Goal: Information Seeking & Learning: Compare options

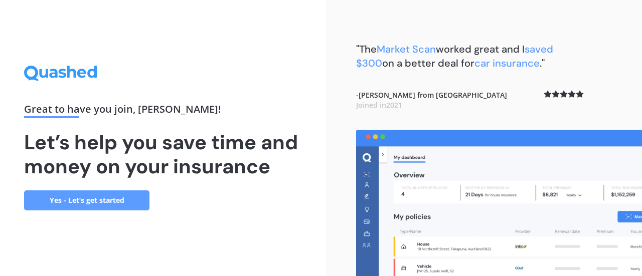
click at [91, 202] on link "Yes - Let’s get started" at bounding box center [86, 201] width 125 height 20
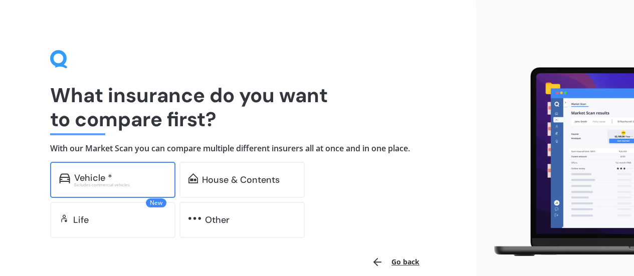
click at [91, 183] on div "Excludes commercial vehicles" at bounding box center [120, 185] width 92 height 4
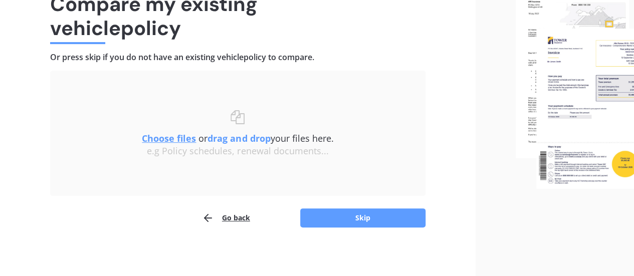
scroll to position [93, 0]
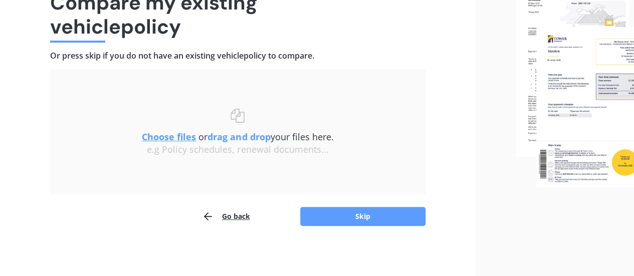
click at [166, 137] on u "Choose files" at bounding box center [169, 137] width 54 height 12
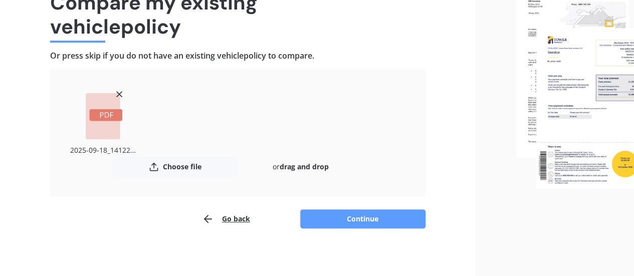
click at [103, 117] on rect at bounding box center [105, 115] width 33 height 12
click at [104, 113] on icon at bounding box center [106, 115] width 13 height 6
click at [117, 93] on icon at bounding box center [119, 94] width 10 height 10
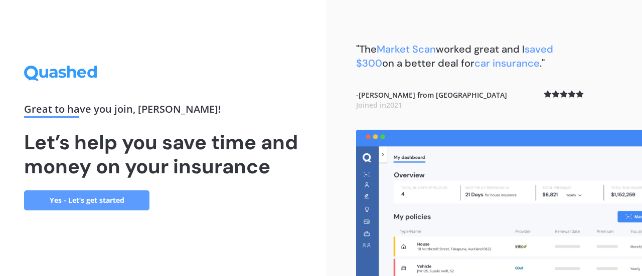
click at [114, 197] on link "Yes - Let’s get started" at bounding box center [86, 201] width 125 height 20
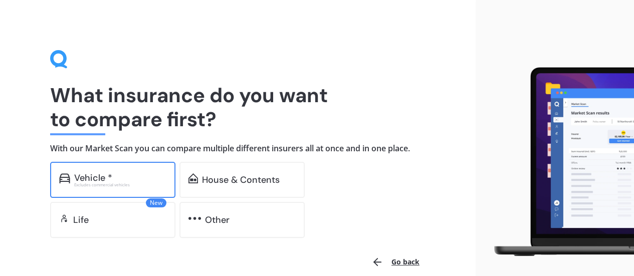
click at [124, 187] on div "Excludes commercial vehicles" at bounding box center [120, 185] width 92 height 4
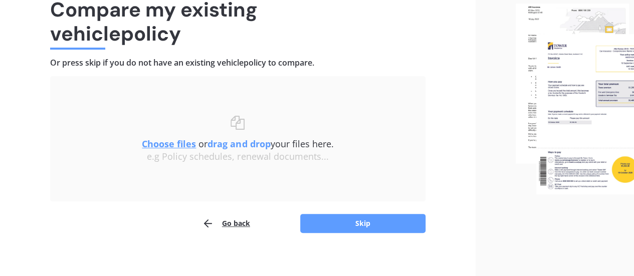
scroll to position [93, 0]
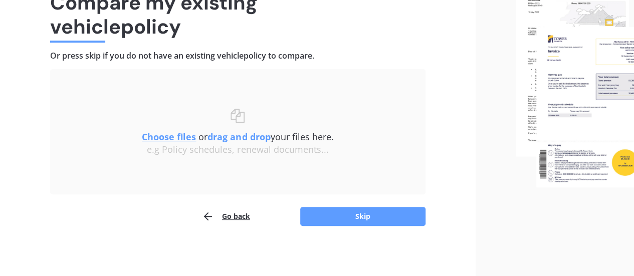
click at [171, 138] on u "Choose files" at bounding box center [169, 137] width 54 height 12
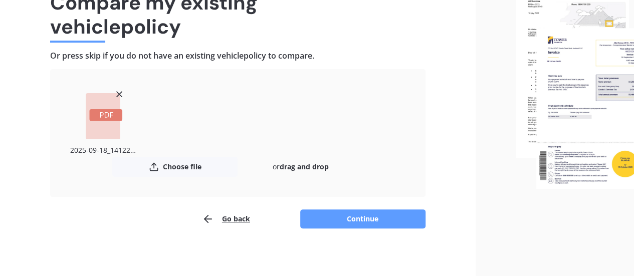
click at [103, 112] on rect at bounding box center [105, 115] width 33 height 12
click at [104, 105] on rect at bounding box center [103, 116] width 35 height 46
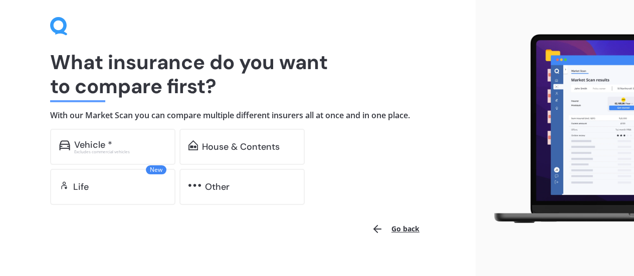
scroll to position [48, 0]
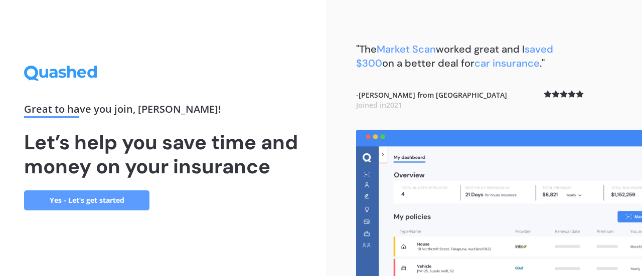
click at [103, 201] on link "Yes - Let’s get started" at bounding box center [86, 201] width 125 height 20
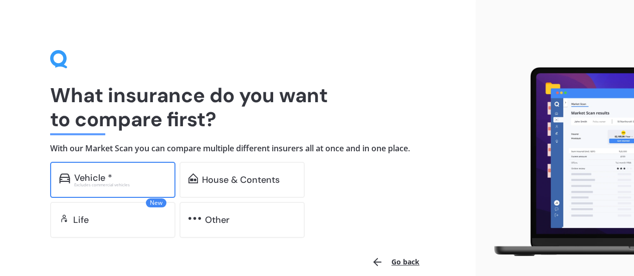
click at [109, 183] on div "Excludes commercial vehicles" at bounding box center [120, 185] width 92 height 4
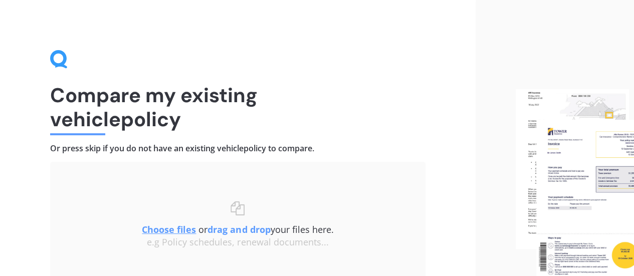
click at [164, 229] on u "Choose files" at bounding box center [169, 230] width 54 height 12
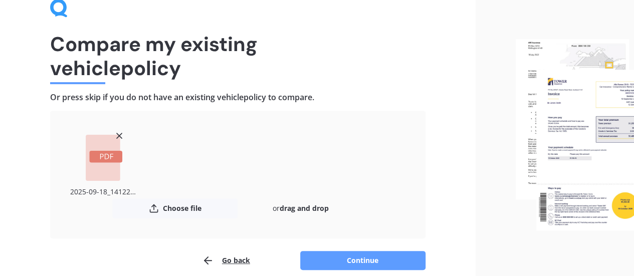
scroll to position [95, 0]
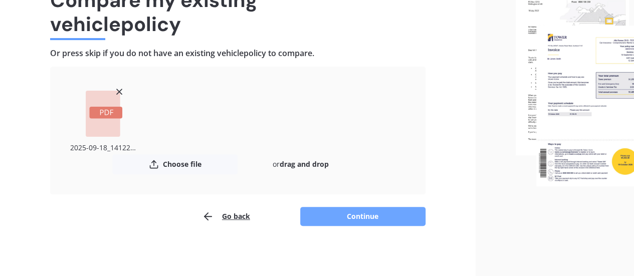
click at [359, 215] on button "Continue" at bounding box center [362, 216] width 125 height 19
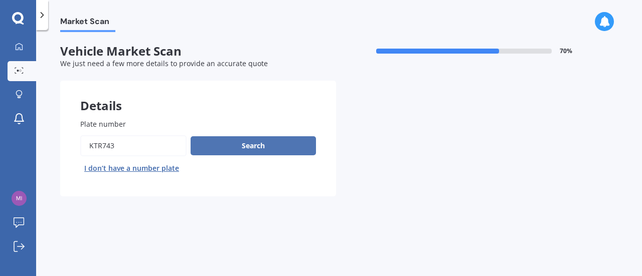
click at [259, 146] on button "Search" at bounding box center [253, 145] width 125 height 19
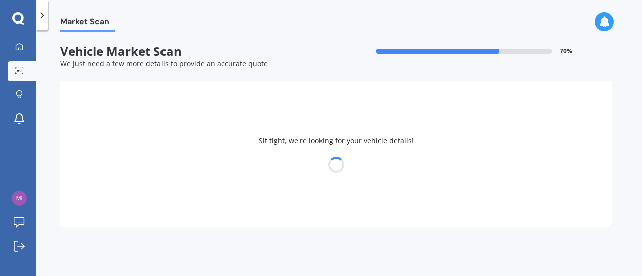
select select "KIA"
select select "SPORTAGE"
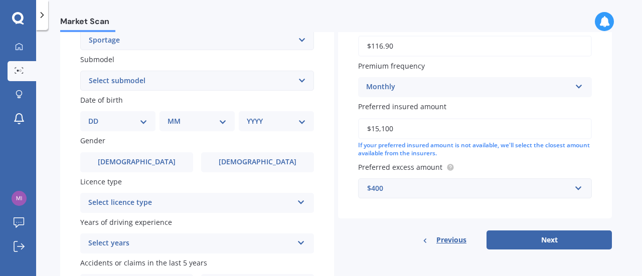
scroll to position [165, 0]
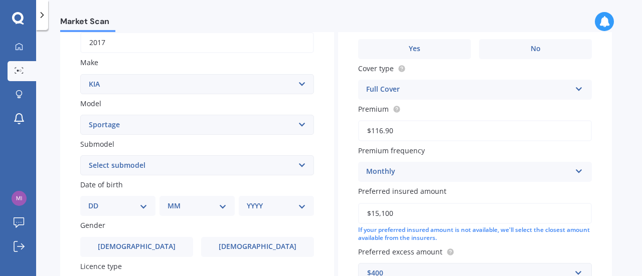
click at [139, 206] on select "DD 01 02 03 04 05 06 07 08 09 10 11 12 13 14 15 16 17 18 19 20 21 22 23 24 25 2…" at bounding box center [117, 206] width 59 height 11
select select "25"
click at [96, 202] on select "DD 01 02 03 04 05 06 07 08 09 10 11 12 13 14 15 16 17 18 19 20 21 22 23 24 25 2…" at bounding box center [117, 206] width 59 height 11
click at [186, 209] on select "MM 01 02 03 04 05 06 07 08 09 10 11 12" at bounding box center [199, 206] width 55 height 11
select select "04"
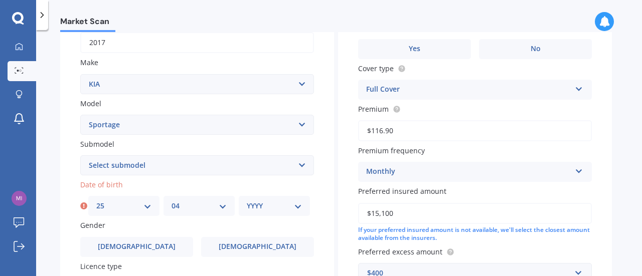
click at [172, 202] on select "MM 01 02 03 04 05 06 07 08 09 10 11 12" at bounding box center [199, 206] width 55 height 11
drag, startPoint x: 298, startPoint y: 209, endPoint x: 284, endPoint y: 208, distance: 14.1
click at [298, 209] on select "YYYY 2025 2024 2023 2022 2021 2020 2019 2018 2017 2016 2015 2014 2013 2012 2011…" at bounding box center [274, 206] width 55 height 11
select select "1950"
click at [247, 202] on select "YYYY 2025 2024 2023 2022 2021 2020 2019 2018 2017 2016 2015 2014 2013 2012 2011…" at bounding box center [274, 206] width 55 height 11
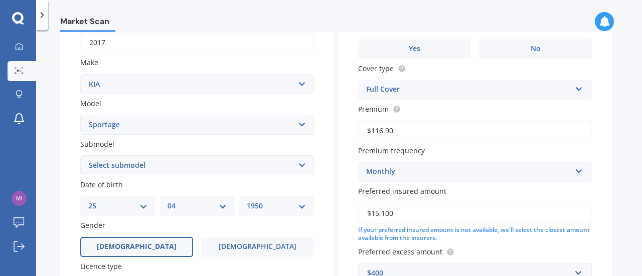
click at [137, 245] on span "Male" at bounding box center [137, 247] width 80 height 9
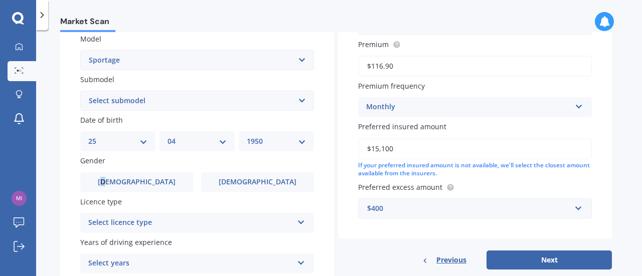
scroll to position [265, 0]
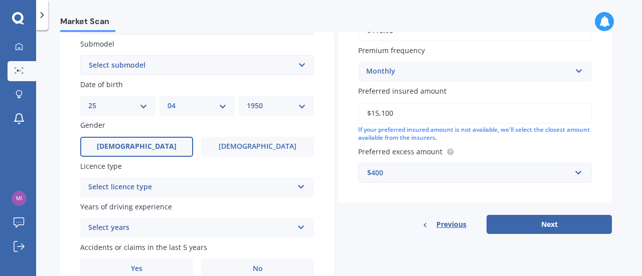
click at [178, 150] on label "Male" at bounding box center [136, 147] width 113 height 20
click at [0, 0] on input "Male" at bounding box center [0, 0] width 0 height 0
click at [306, 186] on div "Select licence type NZ Full NZ Restricted NZ Learners Australia United Kingdom …" at bounding box center [197, 188] width 234 height 20
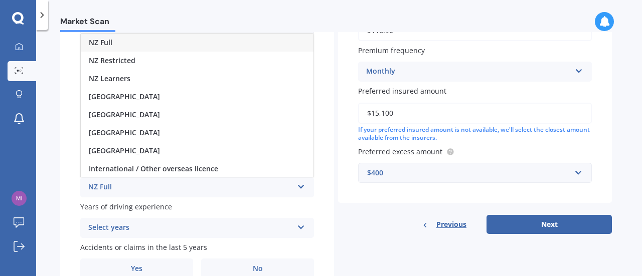
click at [123, 43] on div "NZ Full" at bounding box center [197, 43] width 233 height 18
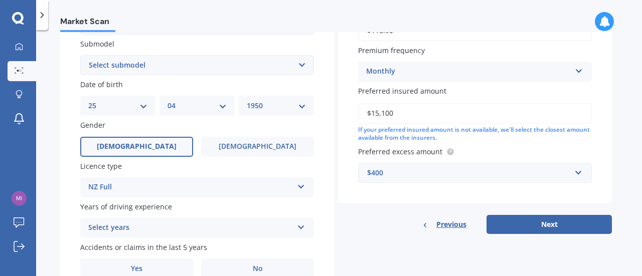
click at [302, 226] on icon at bounding box center [301, 225] width 9 height 7
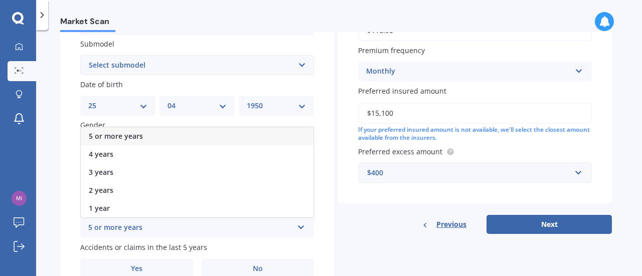
click at [111, 229] on div "5 or more years" at bounding box center [190, 228] width 205 height 12
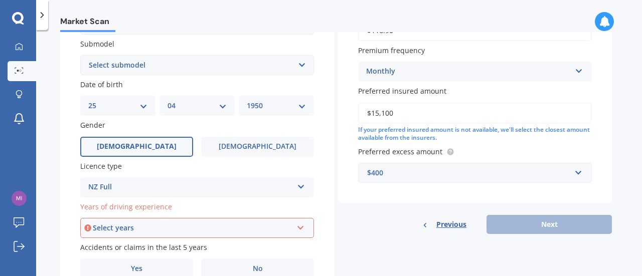
click at [103, 229] on div "Select years" at bounding box center [193, 228] width 200 height 11
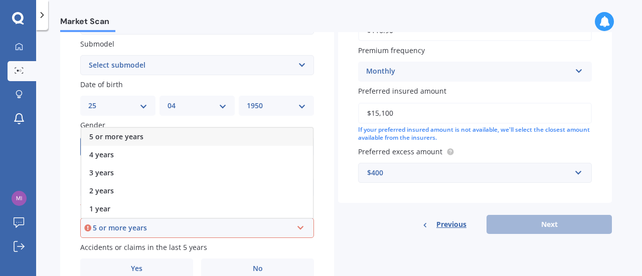
click at [301, 230] on icon at bounding box center [300, 226] width 9 height 7
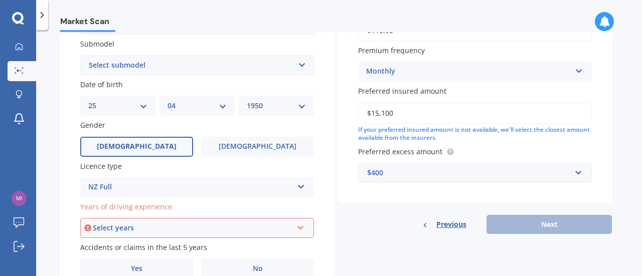
scroll to position [315, 0]
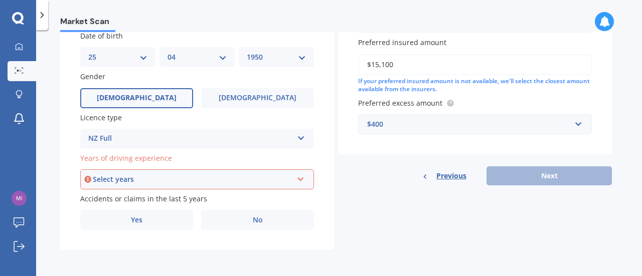
click at [301, 179] on icon at bounding box center [300, 177] width 9 height 7
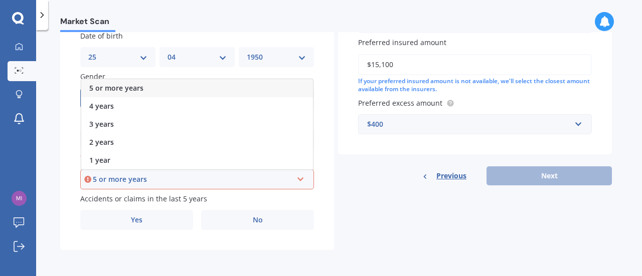
click at [137, 85] on span "5 or more years" at bounding box center [116, 88] width 54 height 10
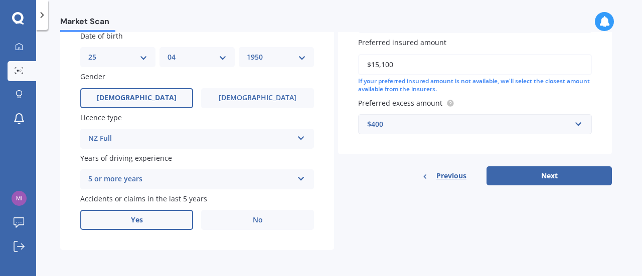
click at [155, 223] on label "Yes" at bounding box center [136, 220] width 113 height 20
click at [0, 0] on input "Yes" at bounding box center [0, 0] width 0 height 0
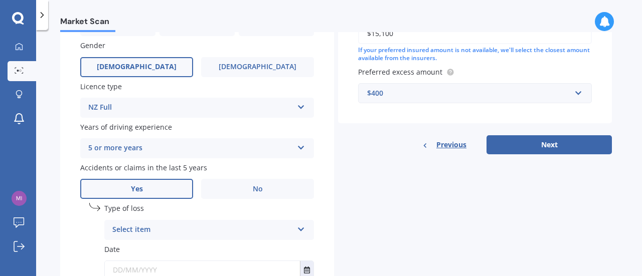
scroll to position [366, 0]
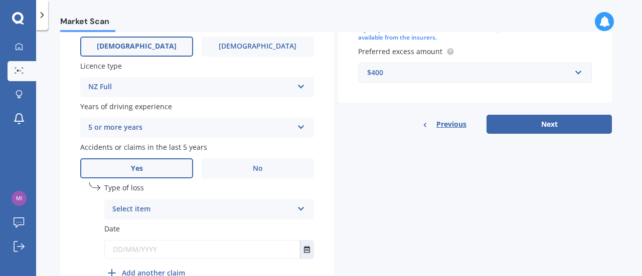
click at [301, 209] on icon at bounding box center [301, 207] width 9 height 7
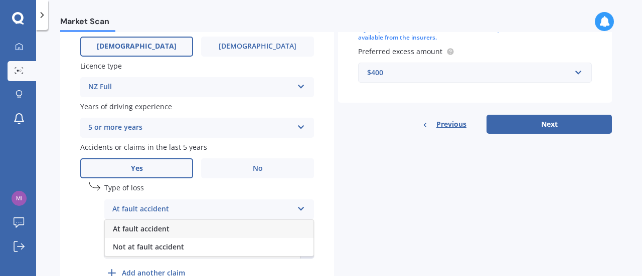
click at [145, 231] on span "At fault accident" at bounding box center [141, 229] width 57 height 10
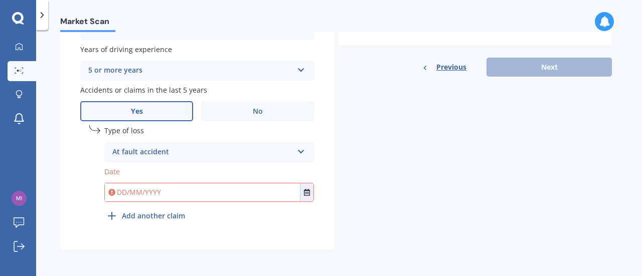
scroll to position [424, 0]
click at [306, 191] on icon "Select date" at bounding box center [307, 192] width 6 height 7
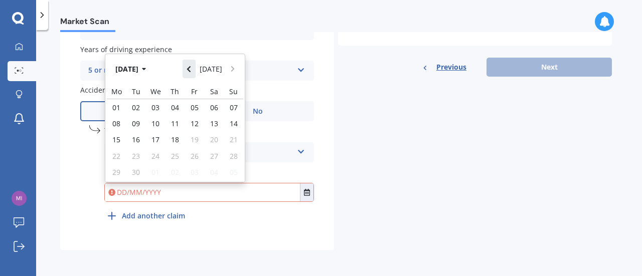
click at [190, 68] on icon "Navigate back" at bounding box center [189, 69] width 5 height 7
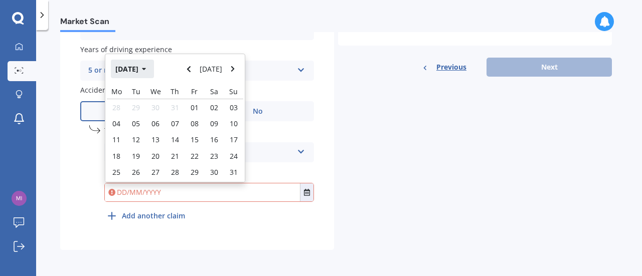
click at [117, 69] on button "Aug 2025" at bounding box center [132, 69] width 43 height 18
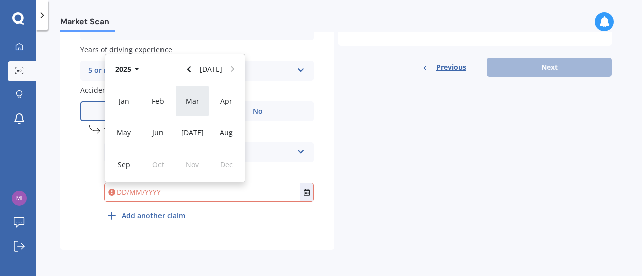
click at [191, 103] on span "Mar" at bounding box center [193, 101] width 14 height 10
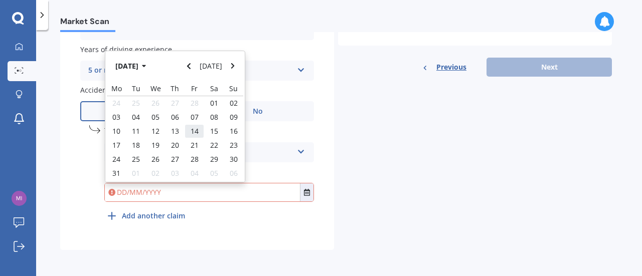
click at [195, 135] on span "14" at bounding box center [195, 131] width 8 height 10
type input "14/03/2025"
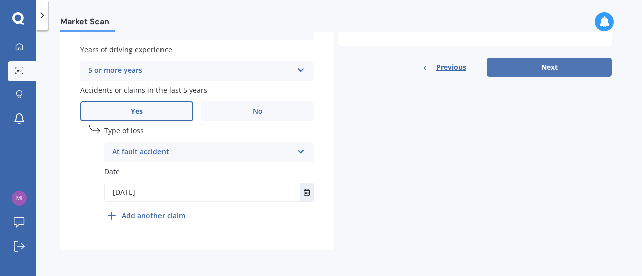
click at [551, 62] on button "Next" at bounding box center [548, 67] width 125 height 19
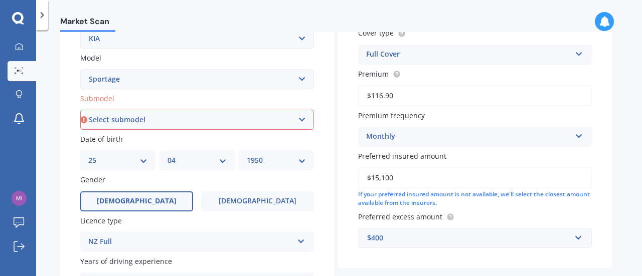
scroll to position [172, 0]
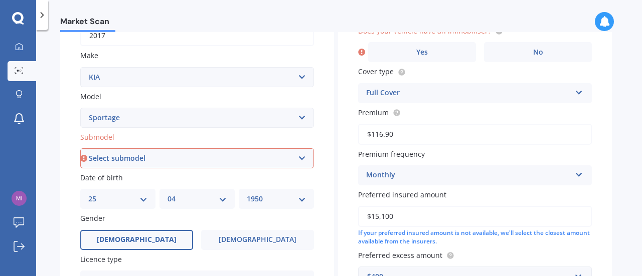
click at [302, 159] on select "Select submodel (All other) 2.0 4WD Petrol 2.0 EX Diesel 2.0 LX Diesel 2.4 EX A…" at bounding box center [197, 158] width 234 height 20
click at [80, 149] on select "Select submodel (All other) 2.0 4WD Petrol 2.0 EX Diesel 2.0 LX Diesel 2.4 EX A…" at bounding box center [197, 158] width 234 height 20
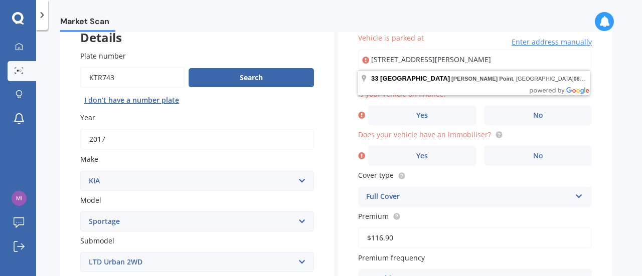
scroll to position [118, 0]
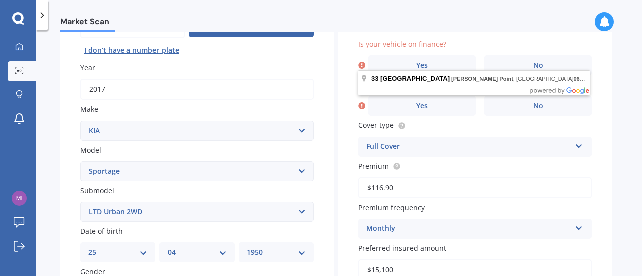
click at [302, 212] on select "Select submodel (All other) 2.0 4WD Petrol 2.0 EX Diesel 2.0 LX Diesel 2.4 EX A…" at bounding box center [197, 212] width 234 height 20
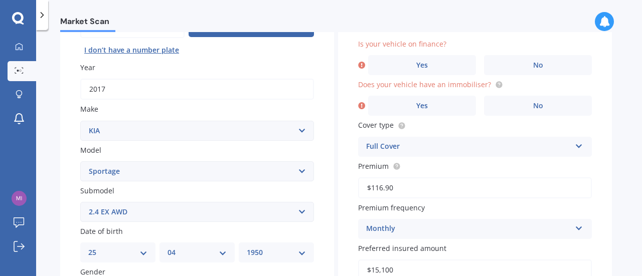
click at [80, 203] on select "Select submodel (All other) 2.0 4WD Petrol 2.0 EX Diesel 2.0 LX Diesel 2.4 EX A…" at bounding box center [197, 212] width 234 height 20
click at [303, 212] on select "Select submodel (All other) 2.0 4WD Petrol 2.0 EX Diesel 2.0 LX Diesel 2.4 EX A…" at bounding box center [197, 212] width 234 height 20
select select "2.0 4WD PETROL"
click at [80, 203] on select "Select submodel (All other) 2.0 4WD Petrol 2.0 EX Diesel 2.0 LX Diesel 2.4 EX A…" at bounding box center [197, 212] width 234 height 20
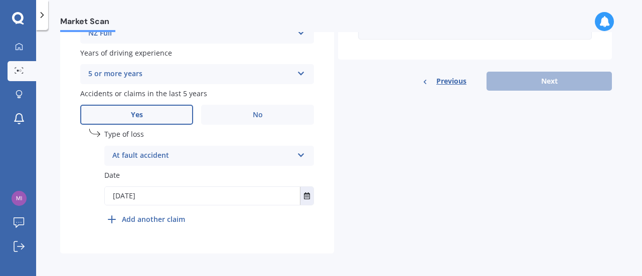
scroll to position [424, 0]
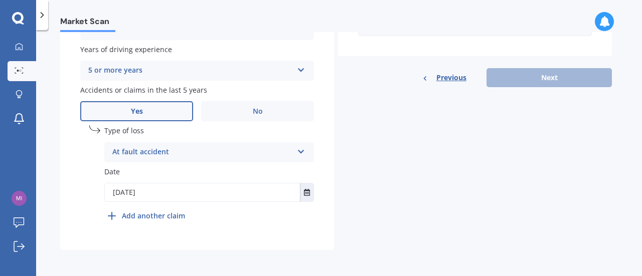
click at [545, 75] on div "Previous Next" at bounding box center [475, 77] width 274 height 19
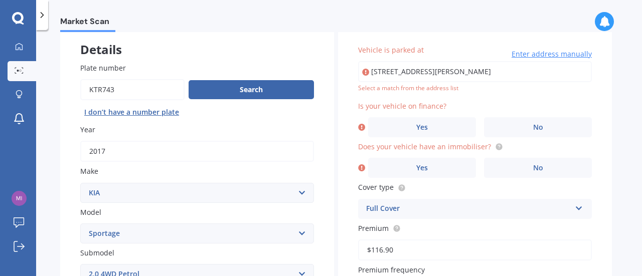
scroll to position [23, 0]
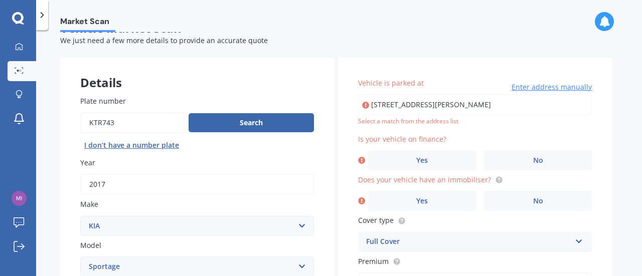
click at [368, 80] on span "Vehicle is parked at" at bounding box center [391, 83] width 66 height 10
click at [368, 94] on input "33 Summer Street Stanley Point North Shore City 0624" at bounding box center [475, 104] width 234 height 21
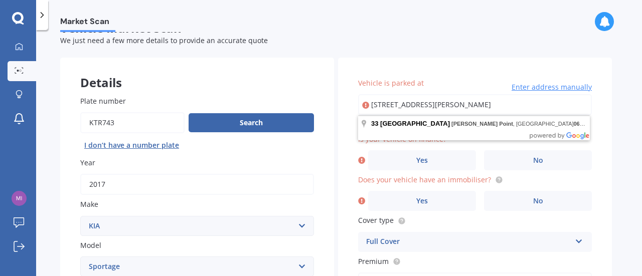
click at [403, 107] on input "33 Summer Street Stanley Point North Shore City 0624" at bounding box center [475, 104] width 234 height 21
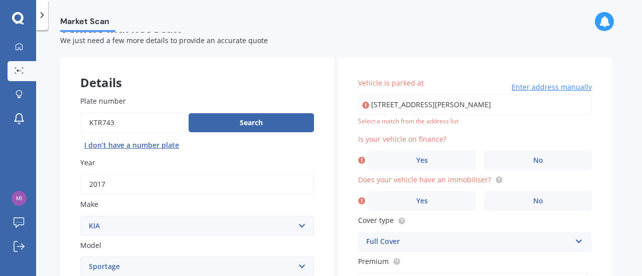
type input "33 Summer Street, Stanley Point, Auckland 0624"
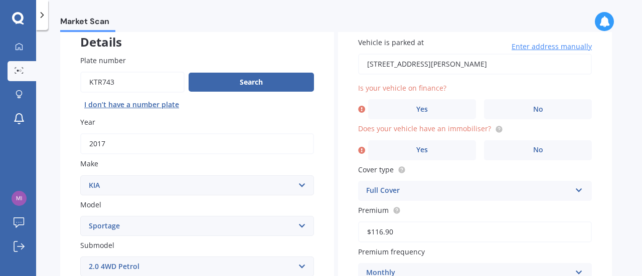
scroll to position [73, 0]
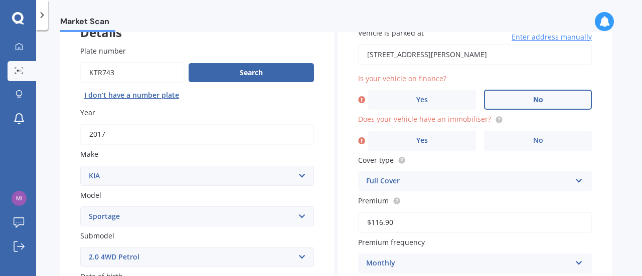
click at [536, 97] on span "No" at bounding box center [538, 100] width 10 height 9
click at [0, 0] on input "No" at bounding box center [0, 0] width 0 height 0
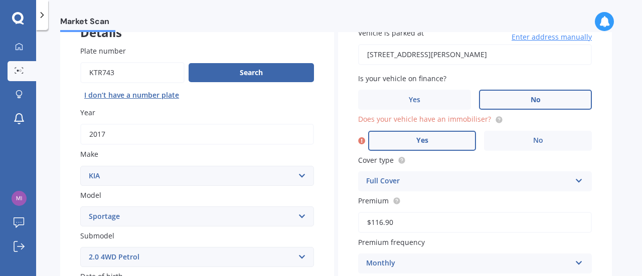
click at [433, 144] on label "Yes" at bounding box center [422, 141] width 108 height 20
click at [0, 0] on input "Yes" at bounding box center [0, 0] width 0 height 0
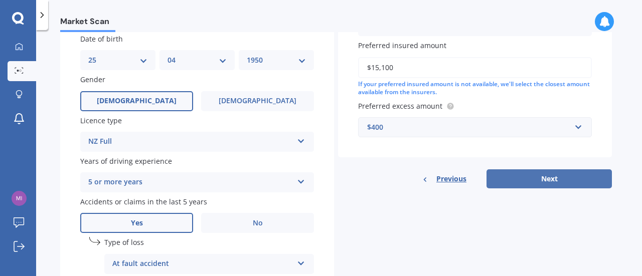
scroll to position [324, 0]
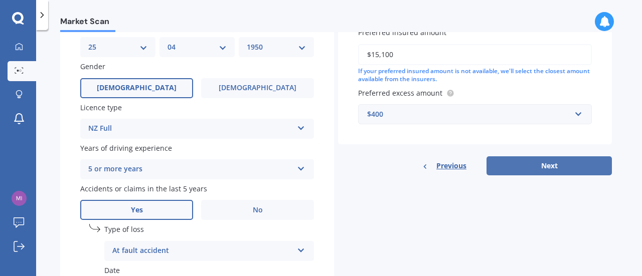
click at [541, 166] on button "Next" at bounding box center [548, 165] width 125 height 19
select select "25"
select select "04"
select select "1950"
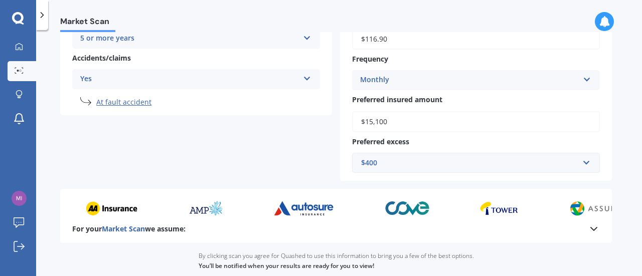
scroll to position [301, 0]
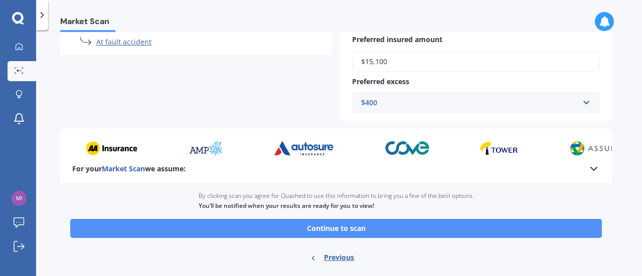
click at [352, 228] on button "Continue to scan" at bounding box center [336, 228] width 532 height 19
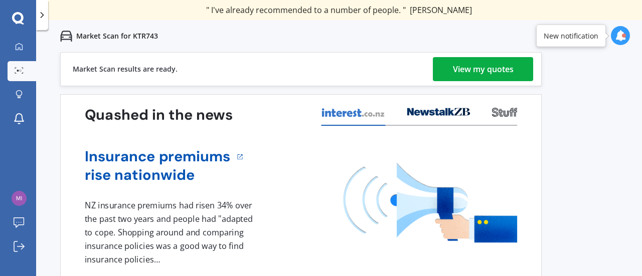
click at [477, 68] on div "View my quotes" at bounding box center [483, 69] width 61 height 24
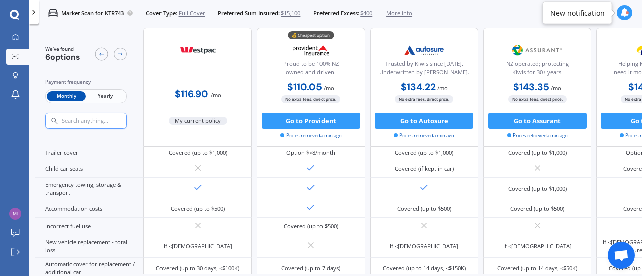
scroll to position [62, 0]
